Goal: Find specific page/section: Find specific page/section

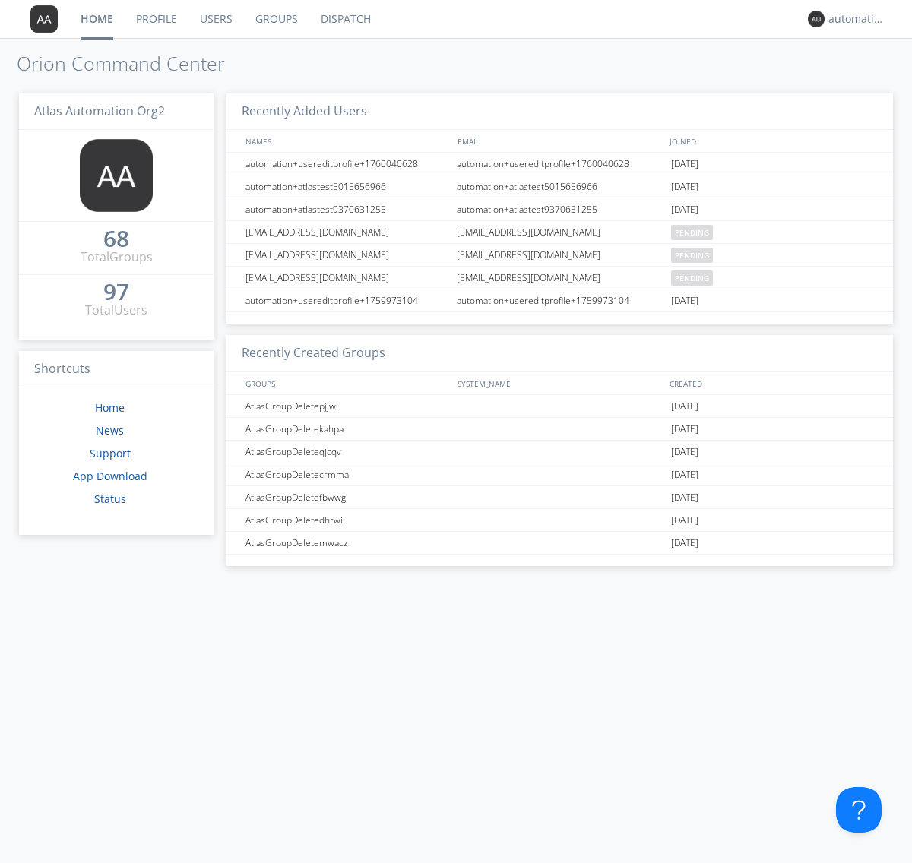
click at [344, 19] on link "Dispatch" at bounding box center [345, 19] width 73 height 38
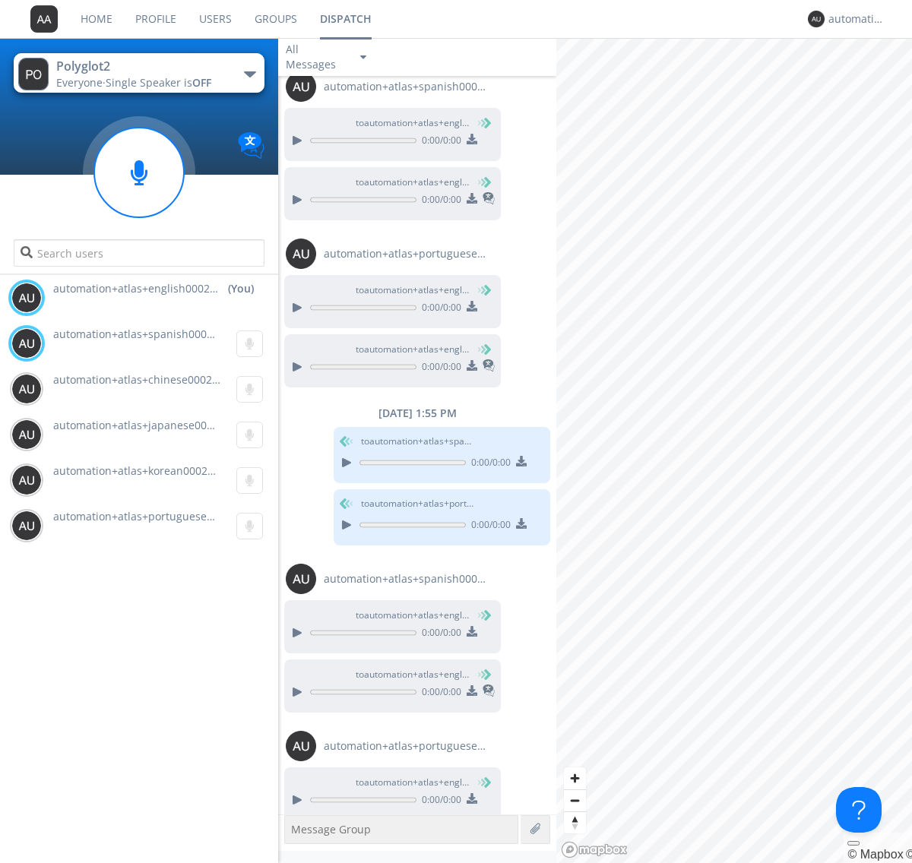
scroll to position [246, 0]
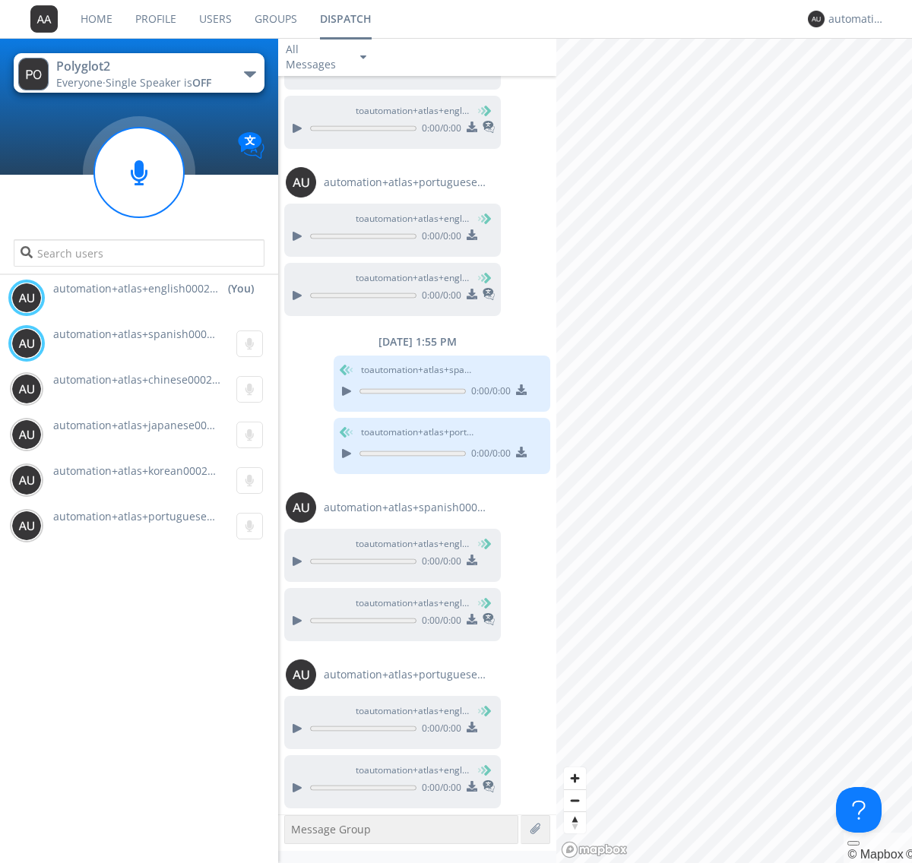
click at [249, 74] on div "button" at bounding box center [250, 74] width 12 height 6
click at [0, 0] on span "Polyglot3" at bounding box center [0, 0] width 0 height 0
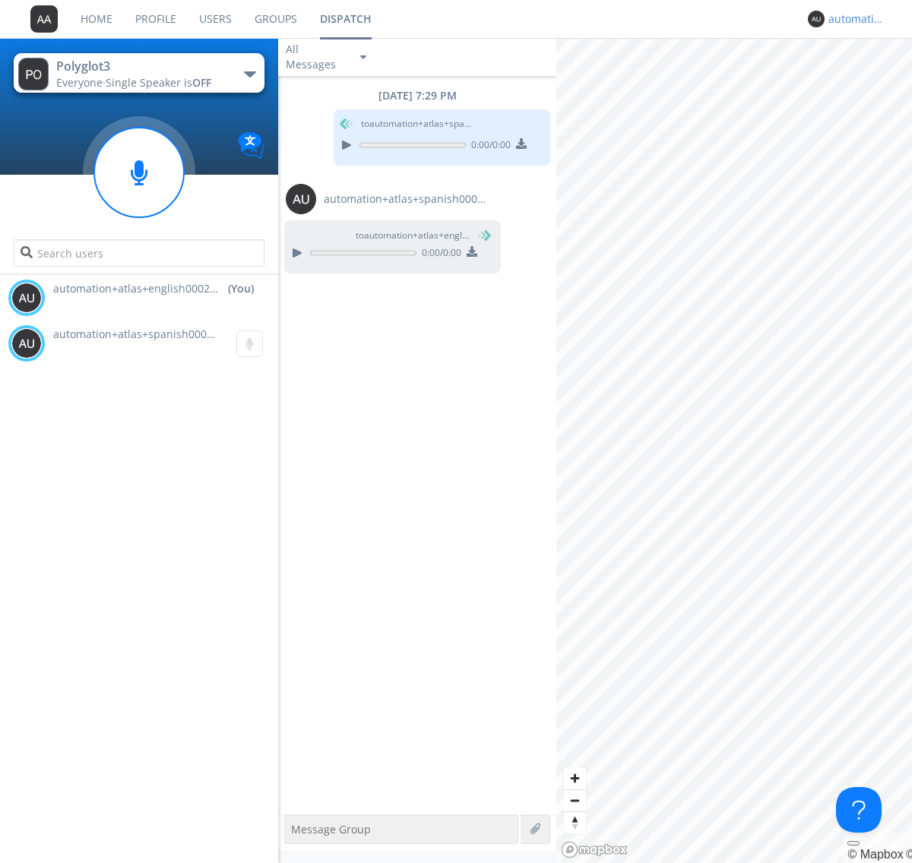
click at [852, 19] on div "automation+atlas+english0002+org2" at bounding box center [856, 18] width 57 height 15
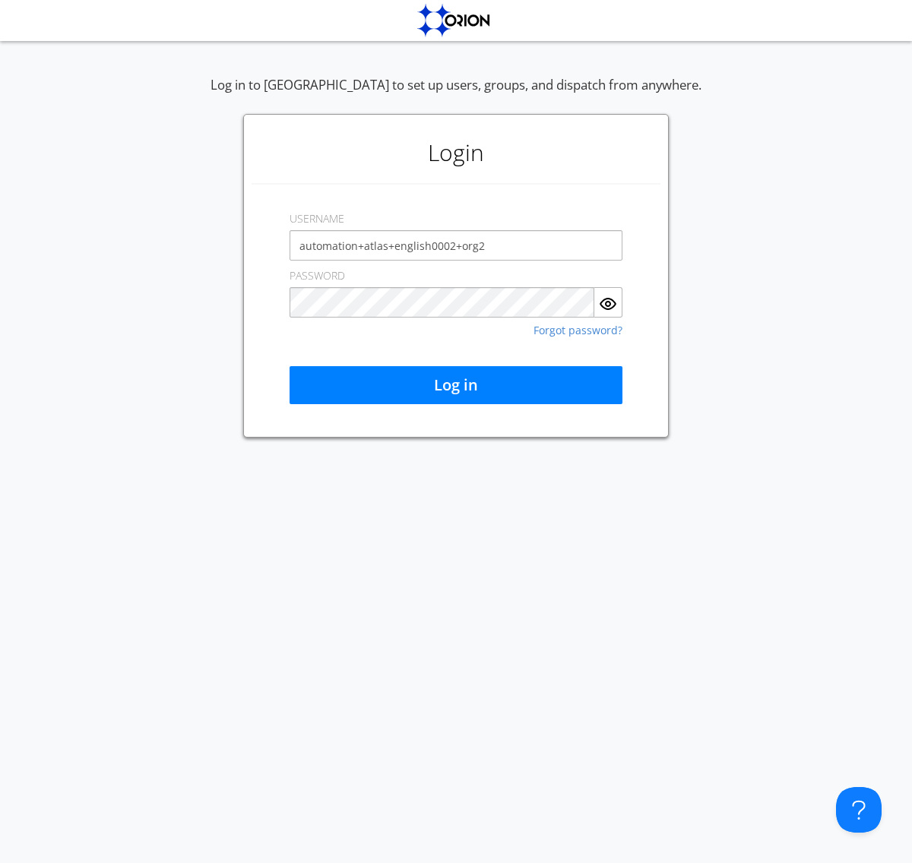
type input "automation+atlas+english0002+org2"
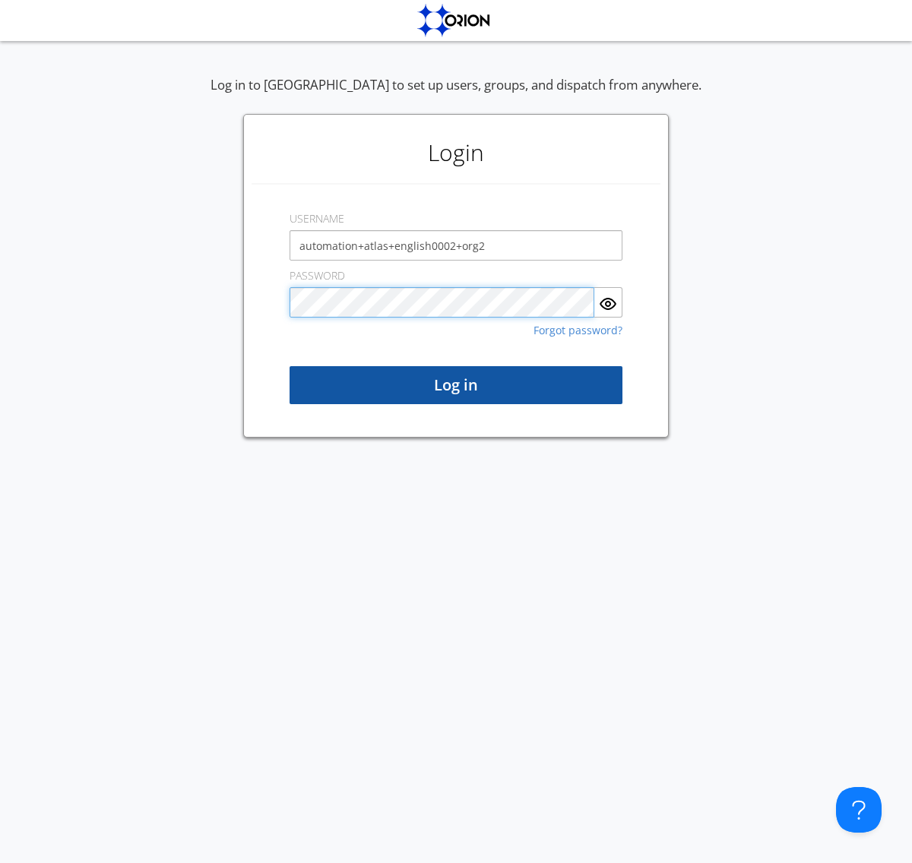
click at [456, 385] on button "Log in" at bounding box center [455, 385] width 333 height 38
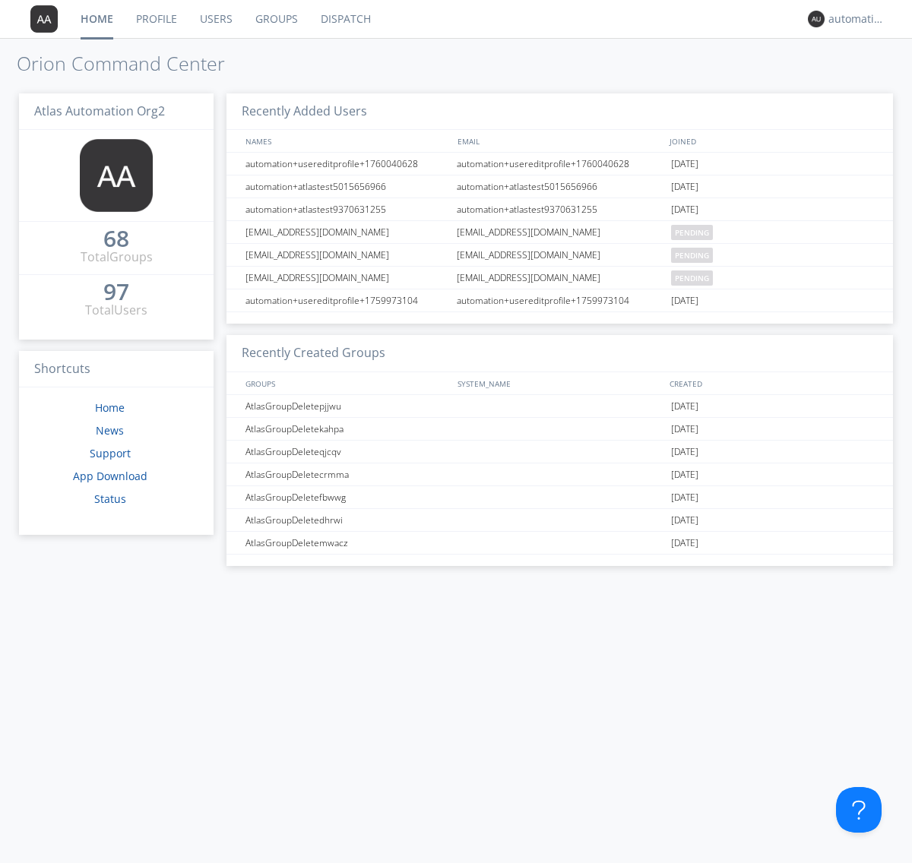
click at [344, 19] on link "Dispatch" at bounding box center [345, 19] width 73 height 38
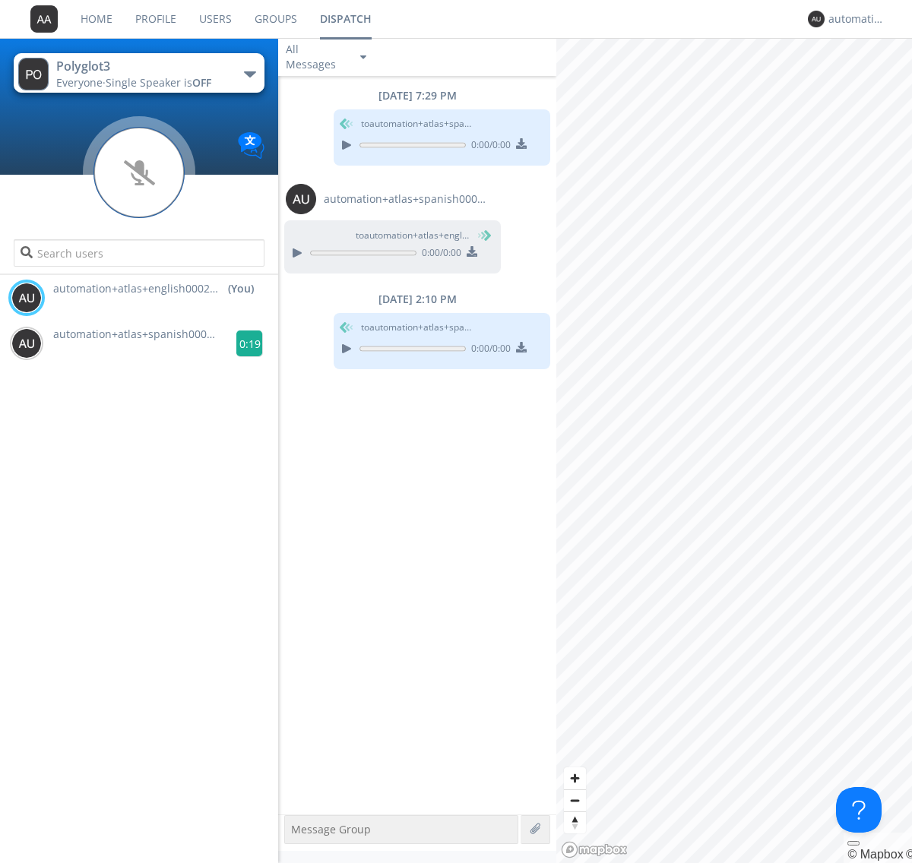
click at [243, 343] on g at bounding box center [249, 344] width 27 height 27
